Goal: Navigation & Orientation: Find specific page/section

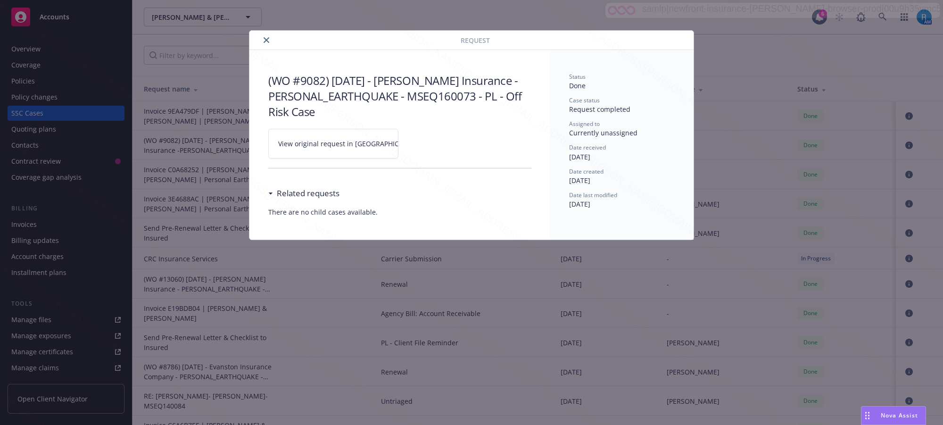
click at [263, 42] on icon "close" at bounding box center [266, 40] width 6 height 6
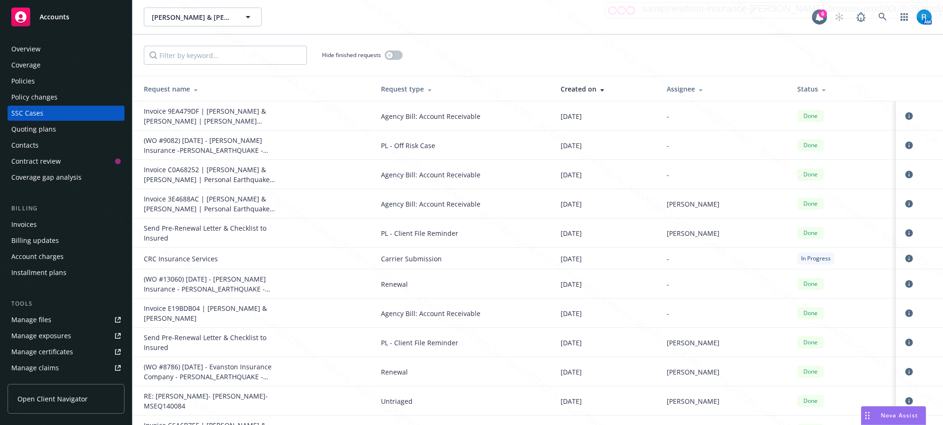
click at [48, 47] on div "Overview" at bounding box center [65, 48] width 109 height 15
